Goal: Communication & Community: Answer question/provide support

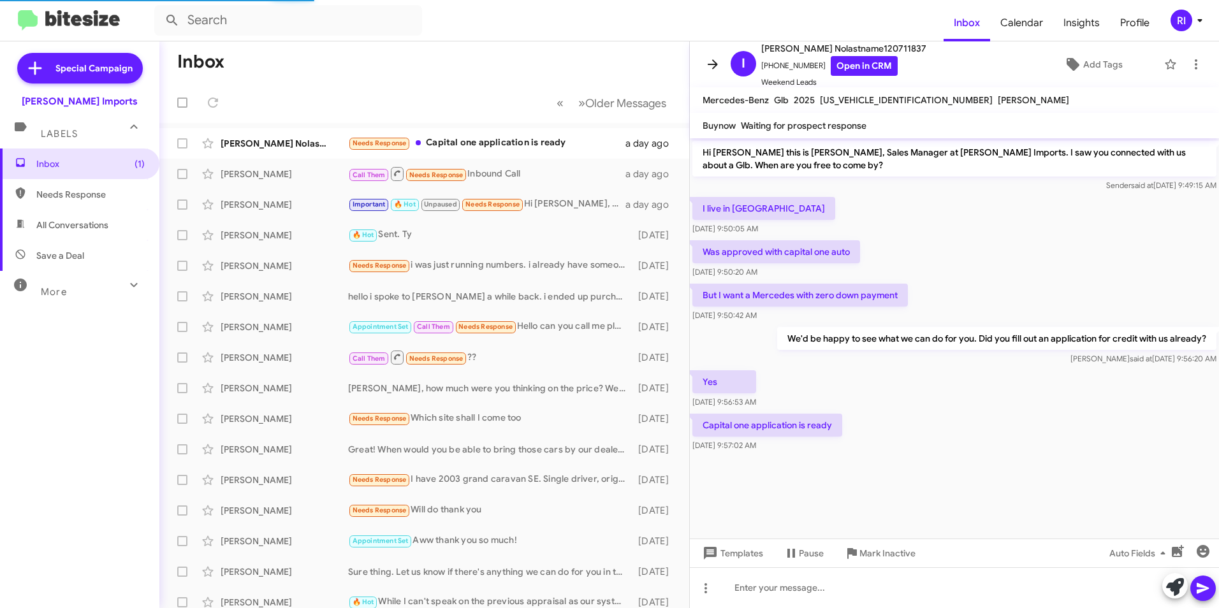
click at [709, 62] on icon at bounding box center [712, 64] width 15 height 15
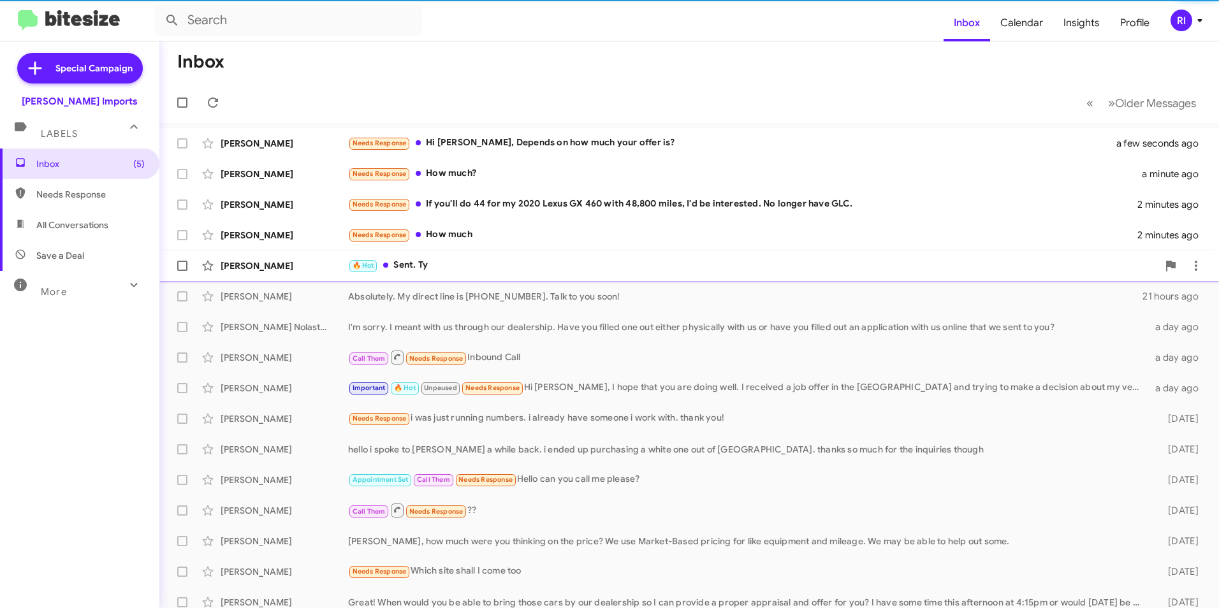
click at [410, 258] on div "🔥 Hot Sent. Ty" at bounding box center [753, 265] width 810 height 15
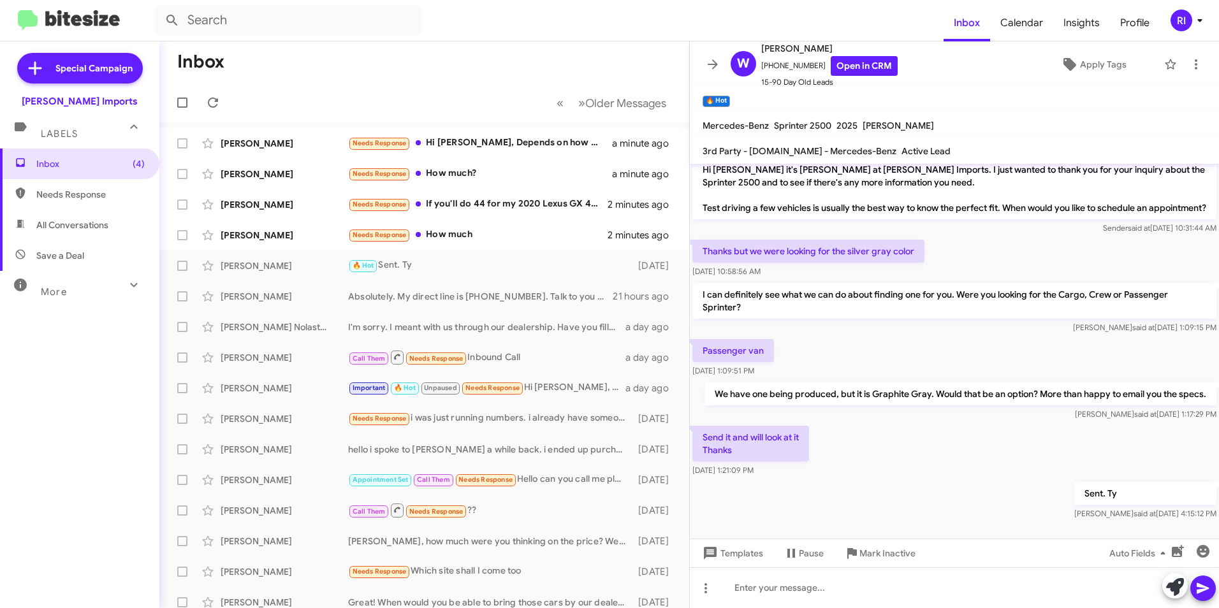
scroll to position [447, 0]
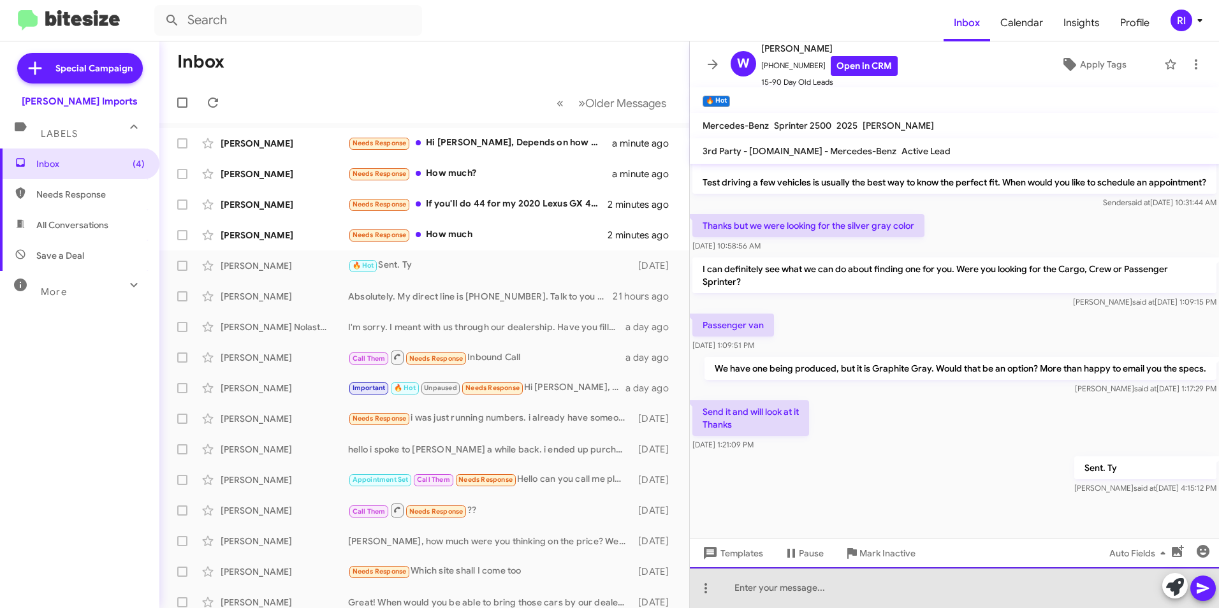
click at [750, 586] on div at bounding box center [954, 588] width 529 height 41
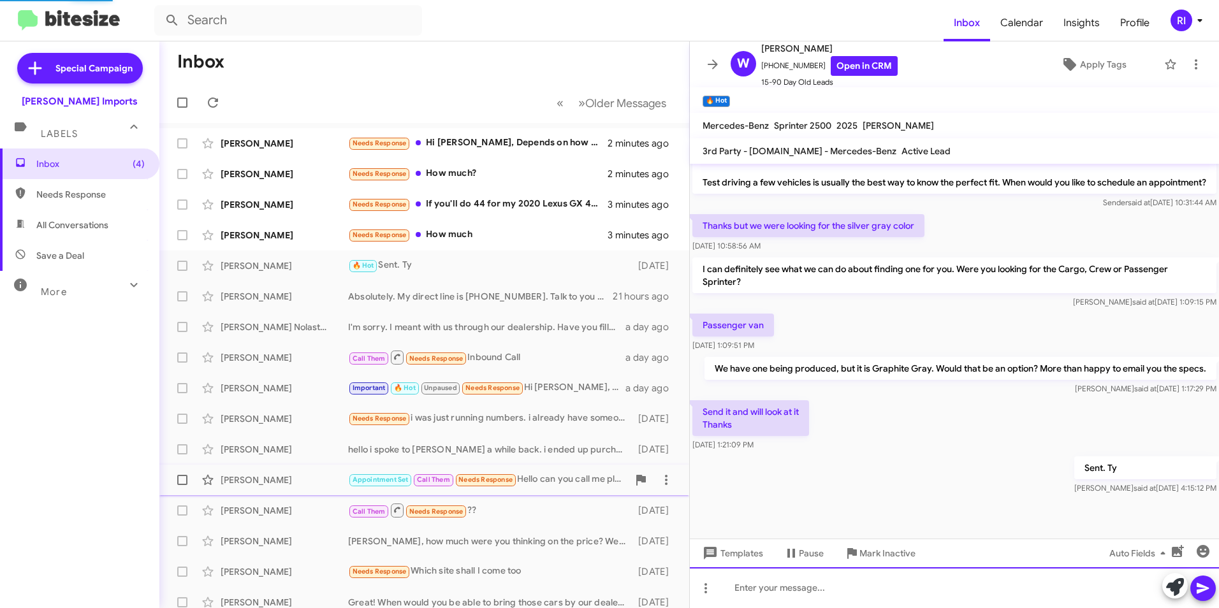
scroll to position [0, 0]
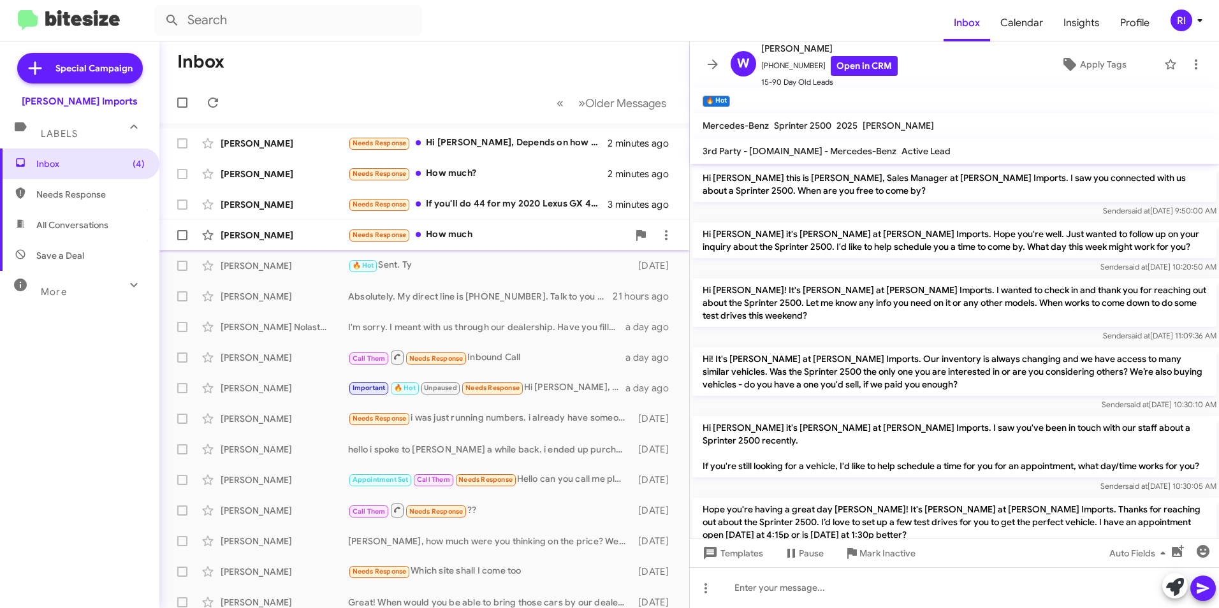
click at [442, 242] on div "Needs Response How much" at bounding box center [488, 235] width 280 height 15
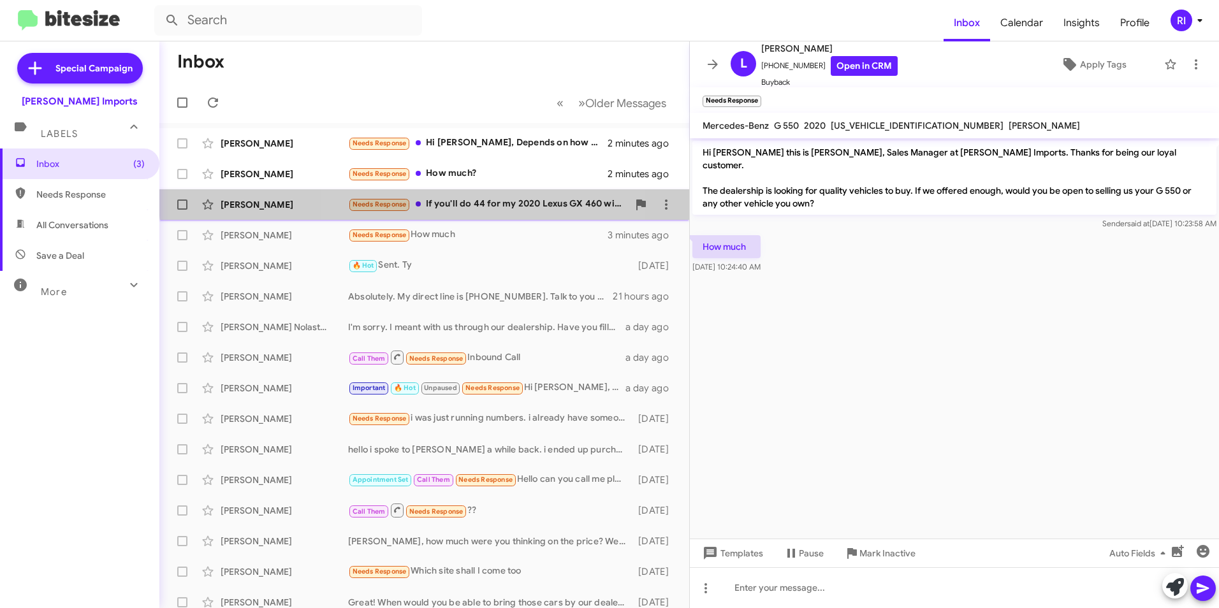
click at [472, 196] on div "[PERSON_NAME] Needs Response If you'll do 44 for my 2020 Lexus GX 460 with 48,8…" at bounding box center [425, 205] width 510 height 26
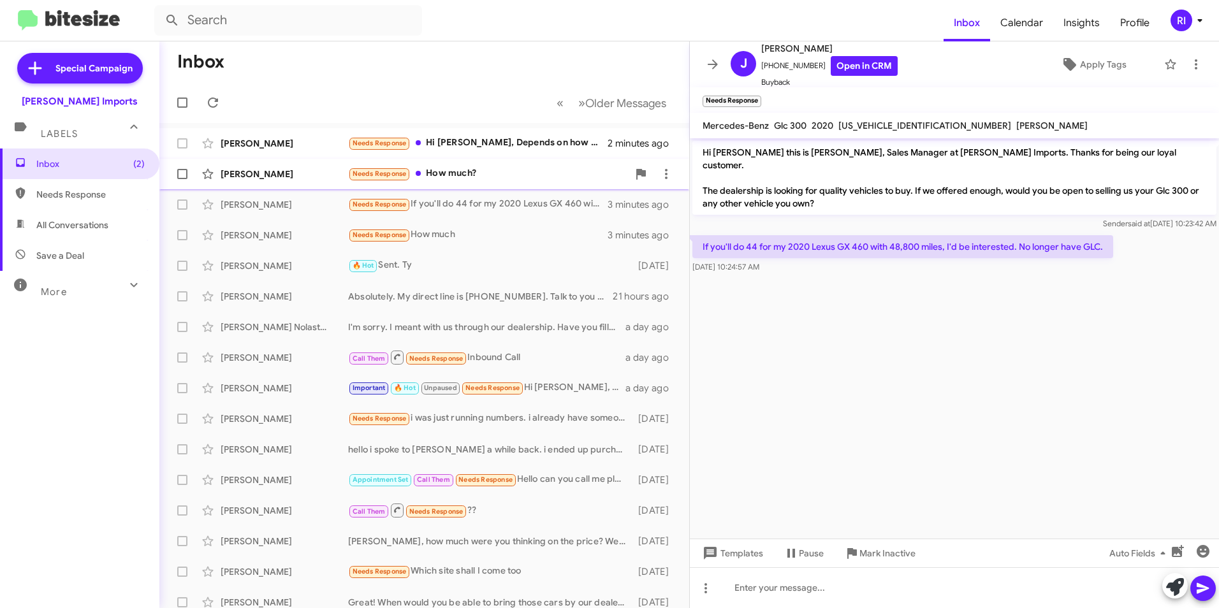
click at [455, 174] on div "Needs Response How much?" at bounding box center [488, 173] width 280 height 15
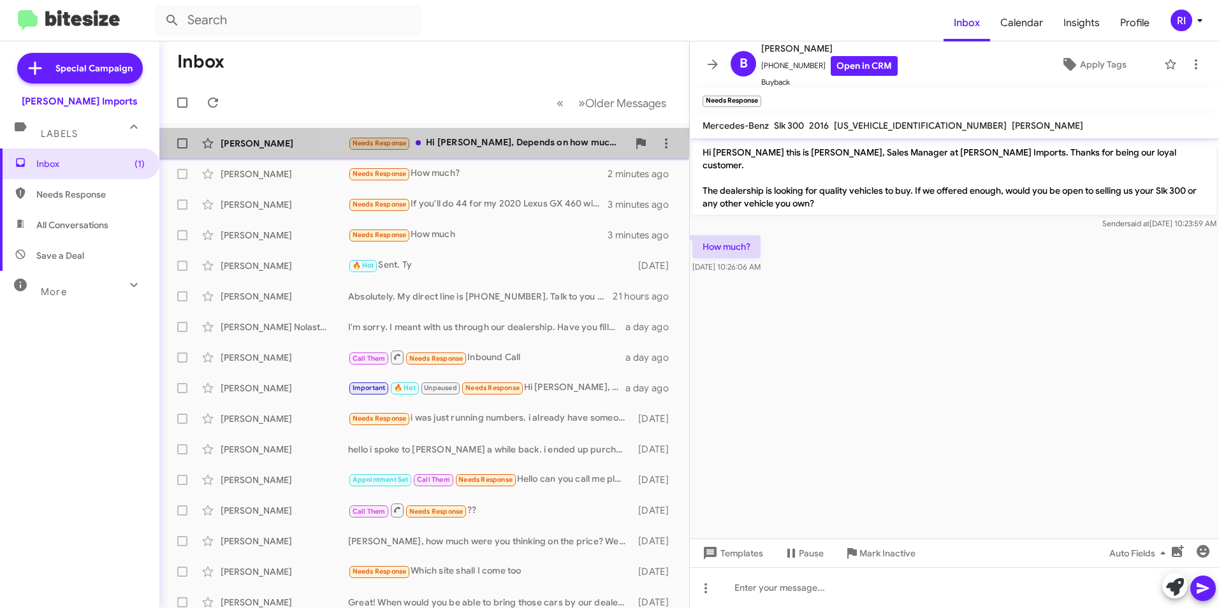
click at [467, 146] on div "Needs Response Hi [PERSON_NAME], Depends on how much your offer is?" at bounding box center [488, 143] width 280 height 15
